Goal: Navigation & Orientation: Find specific page/section

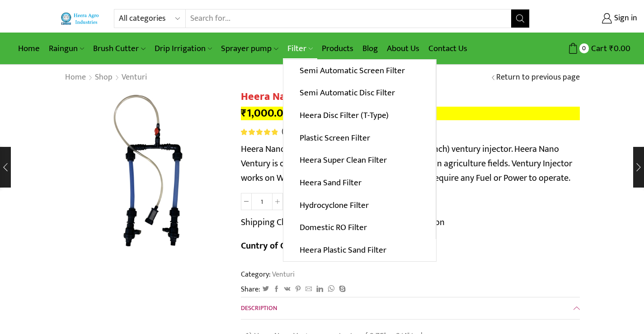
click at [300, 49] on link "Filter" at bounding box center [300, 48] width 34 height 21
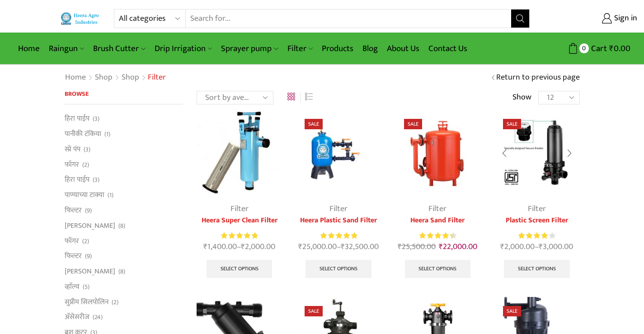
click at [524, 138] on img at bounding box center [536, 152] width 85 height 85
